Goal: Transaction & Acquisition: Book appointment/travel/reservation

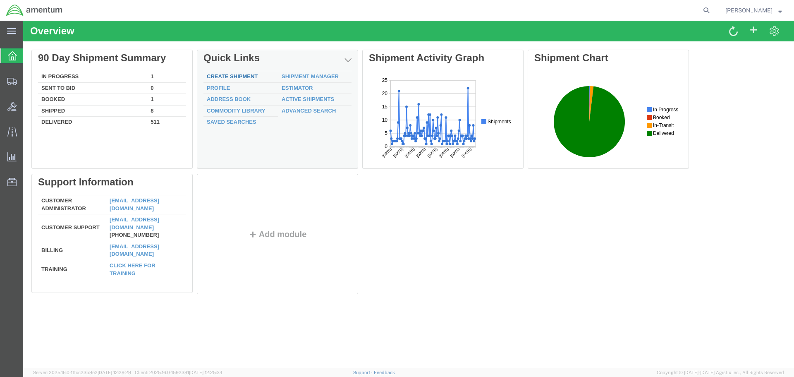
click at [244, 75] on link "Create Shipment" at bounding box center [232, 76] width 51 height 6
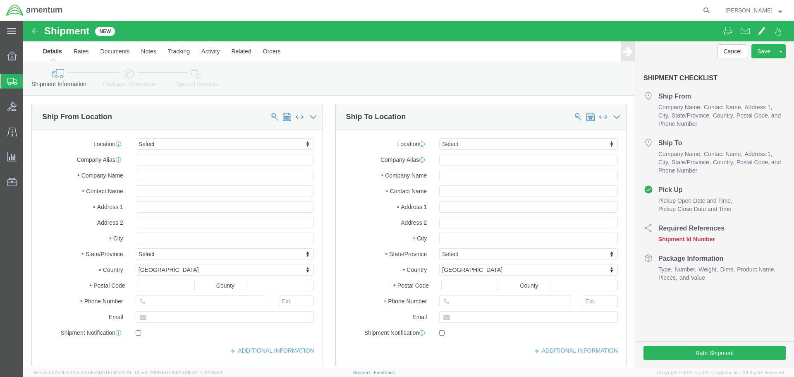
select select
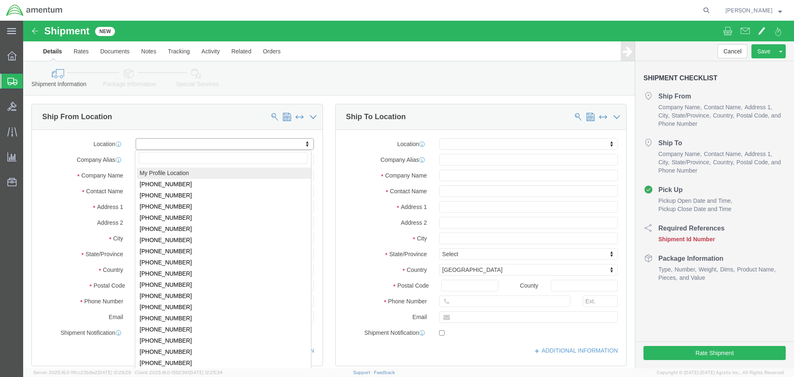
select select "MYPROFILE"
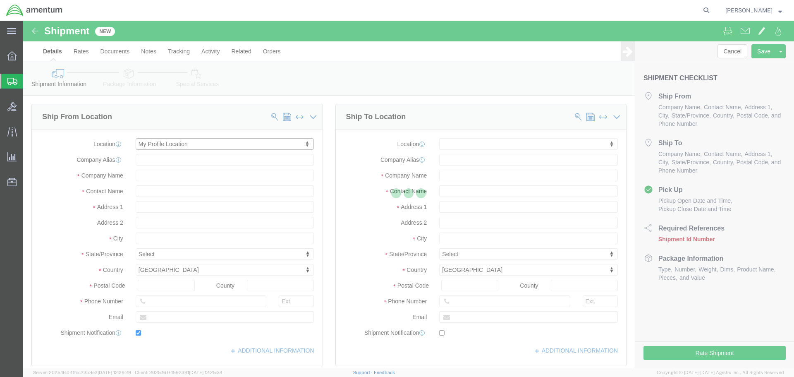
type input "Amentum Services, Inc."
type input "[PERSON_NAME]"
type input "4640 Subchaser Ct"
type input "Building 200"
type input "Jacksonville"
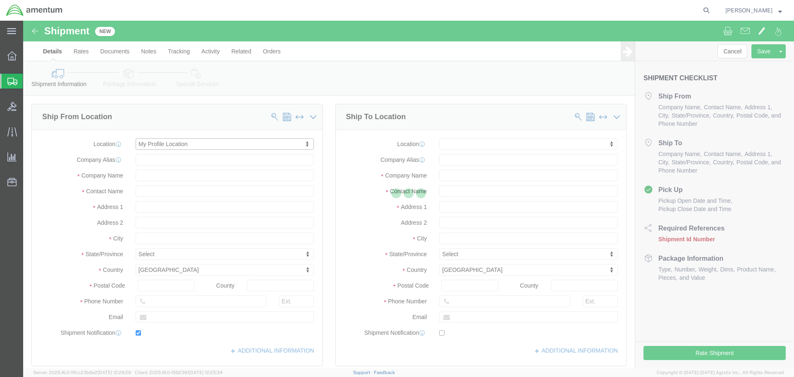
type input "32244"
type input "[PHONE_NUMBER]"
type input "309"
type input "[PERSON_NAME][EMAIL_ADDRESS][PERSON_NAME][DOMAIN_NAME]"
checkbox input "true"
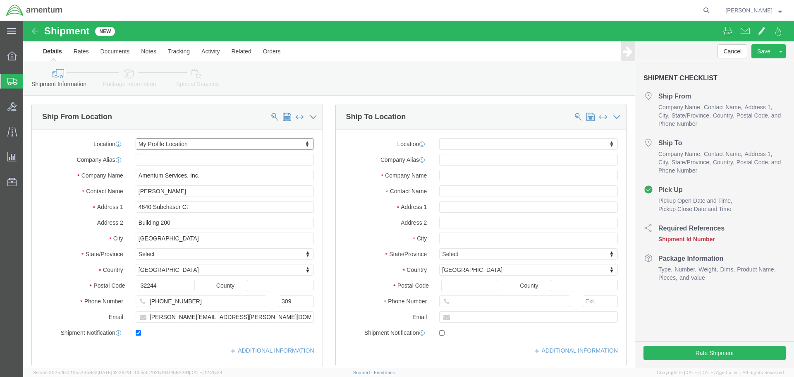
select select "FL"
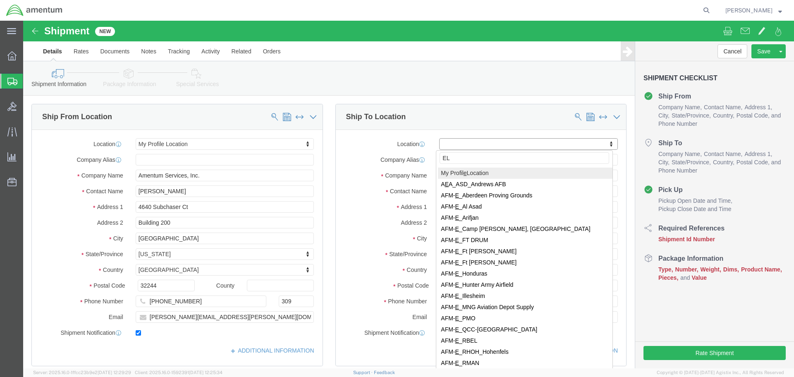
type input "ELP"
select select "49939"
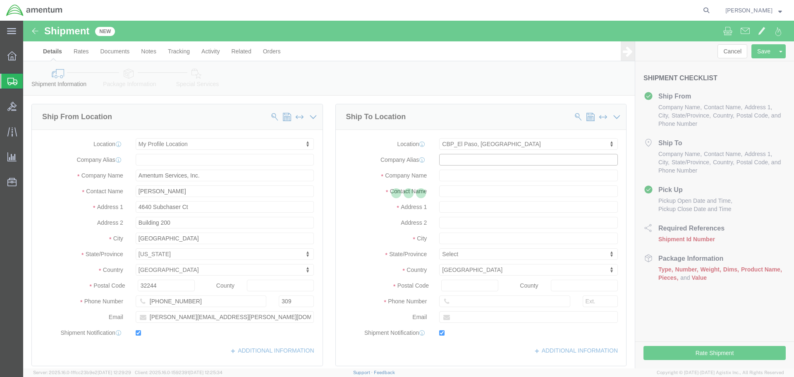
type input "Amentum Services, Inc"
type input "Noel Arrieta"
type input "6812 Northrop Rd"
type input "El Paso"
type input "79925"
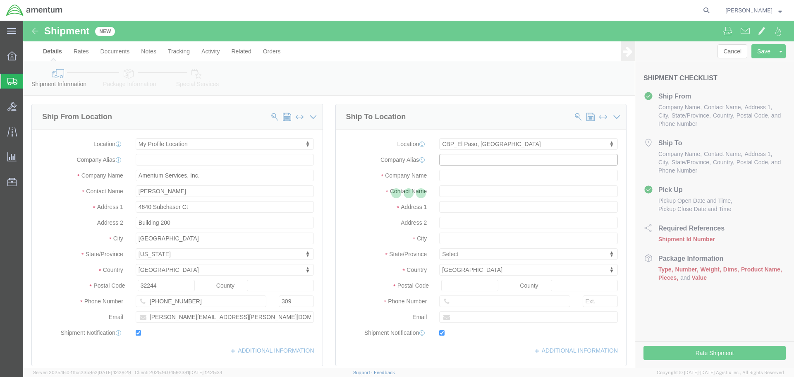
type input "915-782-2218"
type input "noel.j.arrieta@associates.cbp.dhs.gov"
checkbox input "true"
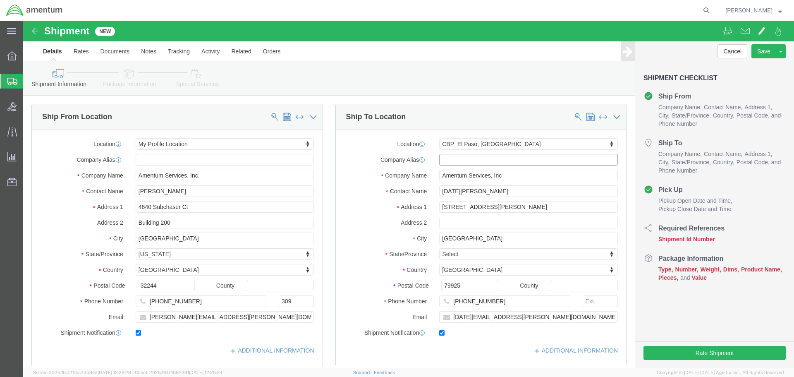
select select "TX"
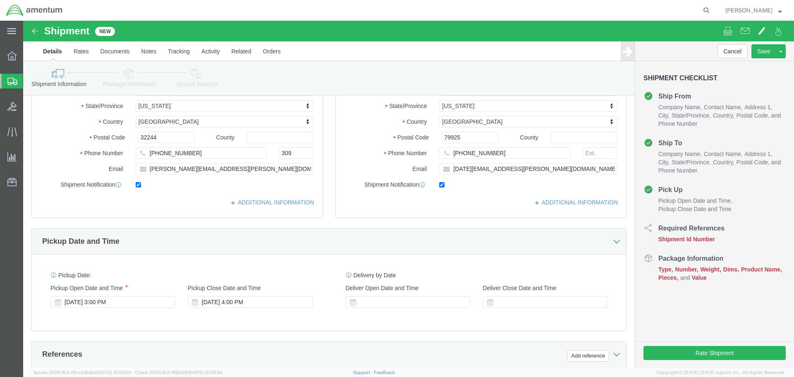
scroll to position [248, 0]
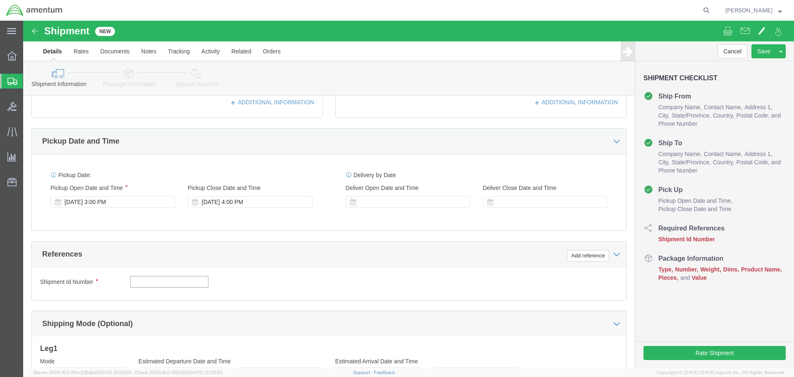
click input "text"
type input "RT5000 TO ELP"
click button "Add reference"
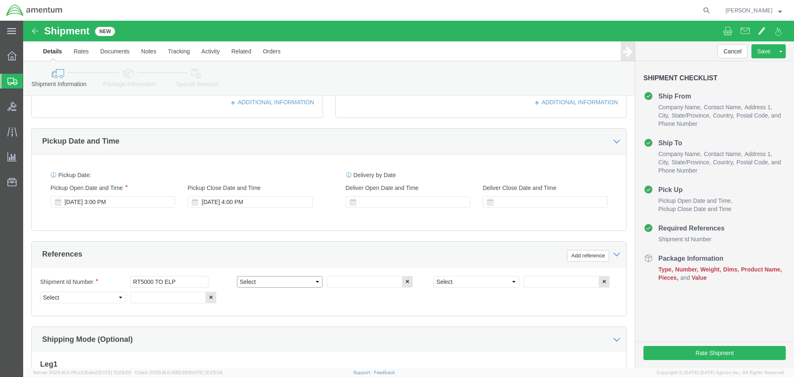
click select "Select Account Type Activity ID Airline Appointment Number ASN Batch Request # …"
select select "PROJNUM"
click select "Select Account Type Activity ID Airline Appointment Number ASN Batch Request # …"
type input "6118.03.03.2219.000.SER.0000"
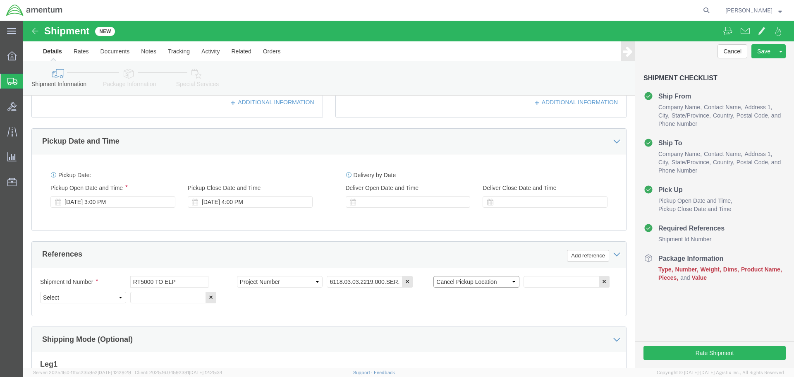
select select "CUSTREF"
type input "RT5000"
select select "DEPT"
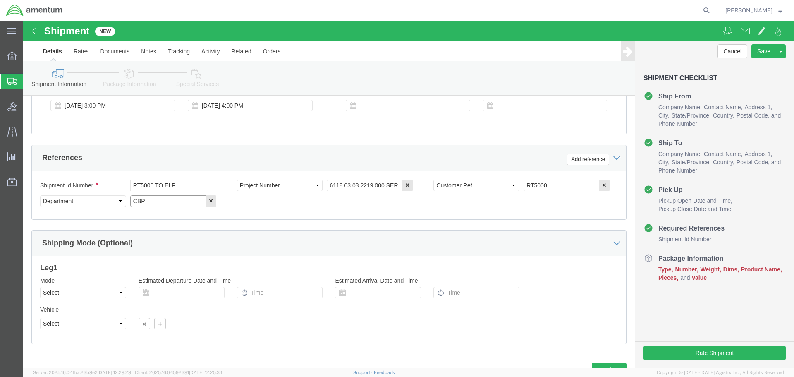
scroll to position [372, 0]
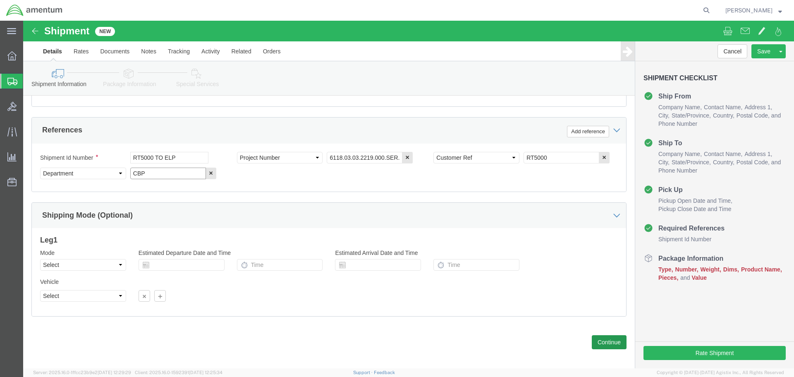
type input "CBP"
click button "Continue"
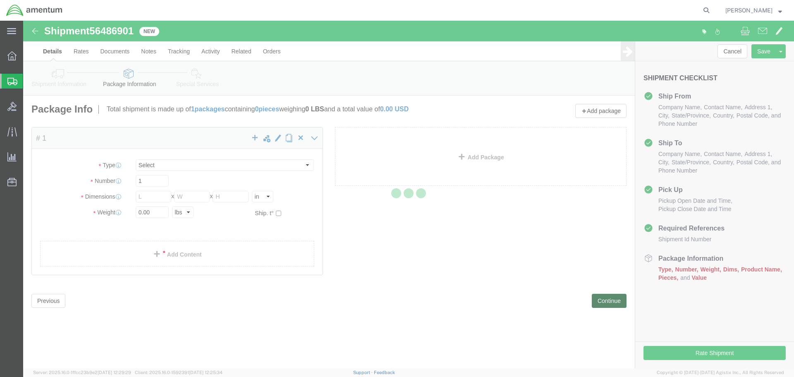
select select "CBOX"
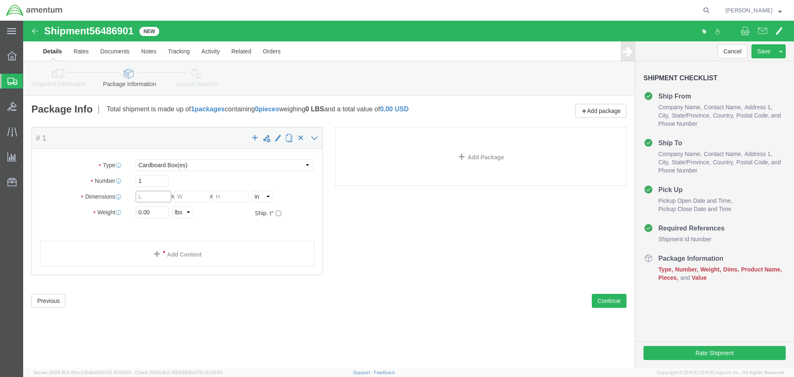
click input "text"
type input "18"
type input "12"
type input "40"
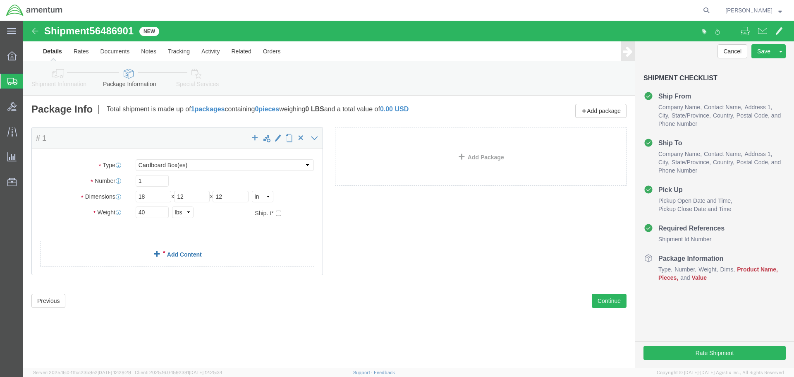
click div "Package Content # 1 x Package Type Select BCK Boxes Bale(s) Basket(s) Bolt(s) B…"
click link "Add Content"
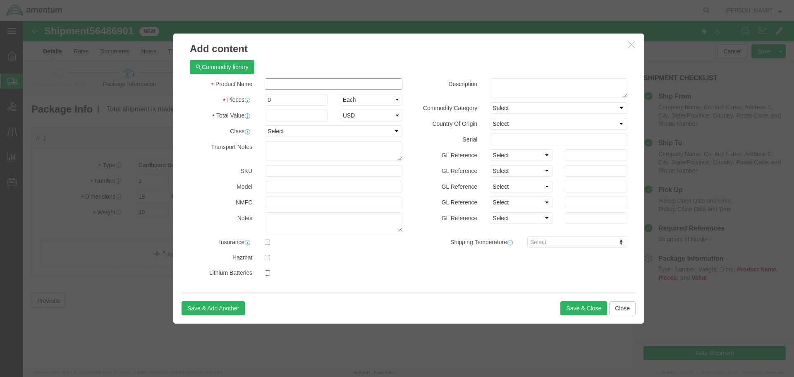
click input "text"
type input "RT5000"
type input "2"
type input "50000"
click button "Save & Close"
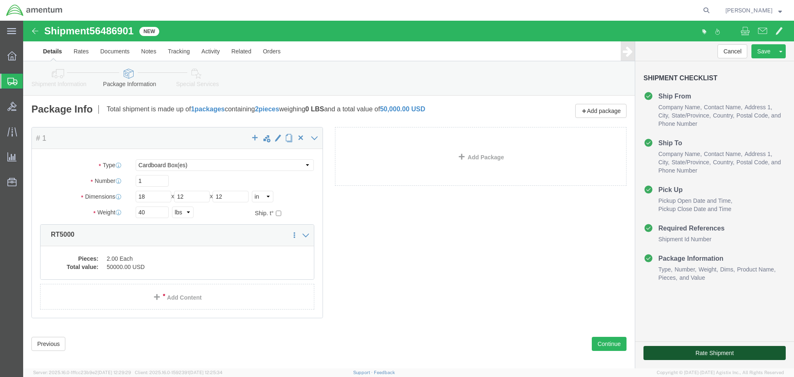
click button "Rate Shipment"
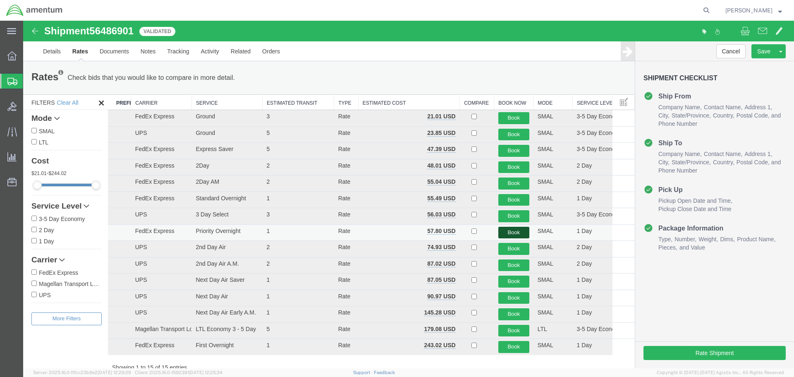
click at [511, 230] on button "Book" at bounding box center [513, 233] width 31 height 12
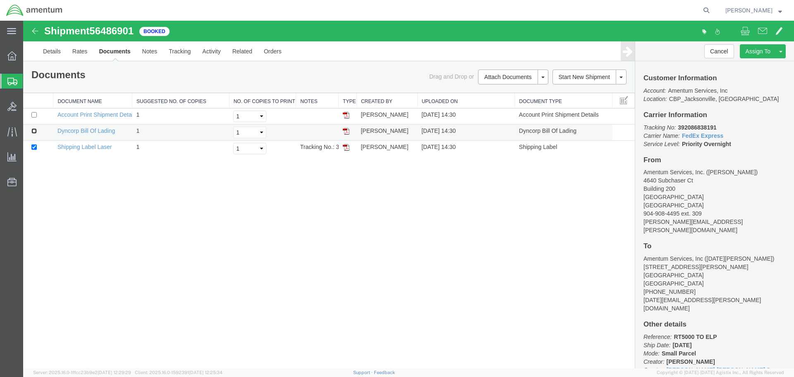
click at [34, 132] on input "checkbox" at bounding box center [33, 130] width 5 height 5
checkbox input "true"
click at [496, 93] on link "Print Documents" at bounding box center [512, 91] width 72 height 12
click at [686, 127] on b "392086838191" at bounding box center [697, 127] width 38 height 7
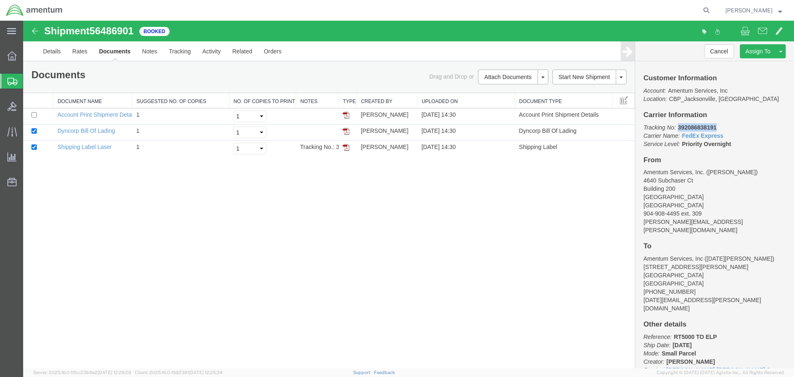
copy b "392086838191"
